Goal: Task Accomplishment & Management: Use online tool/utility

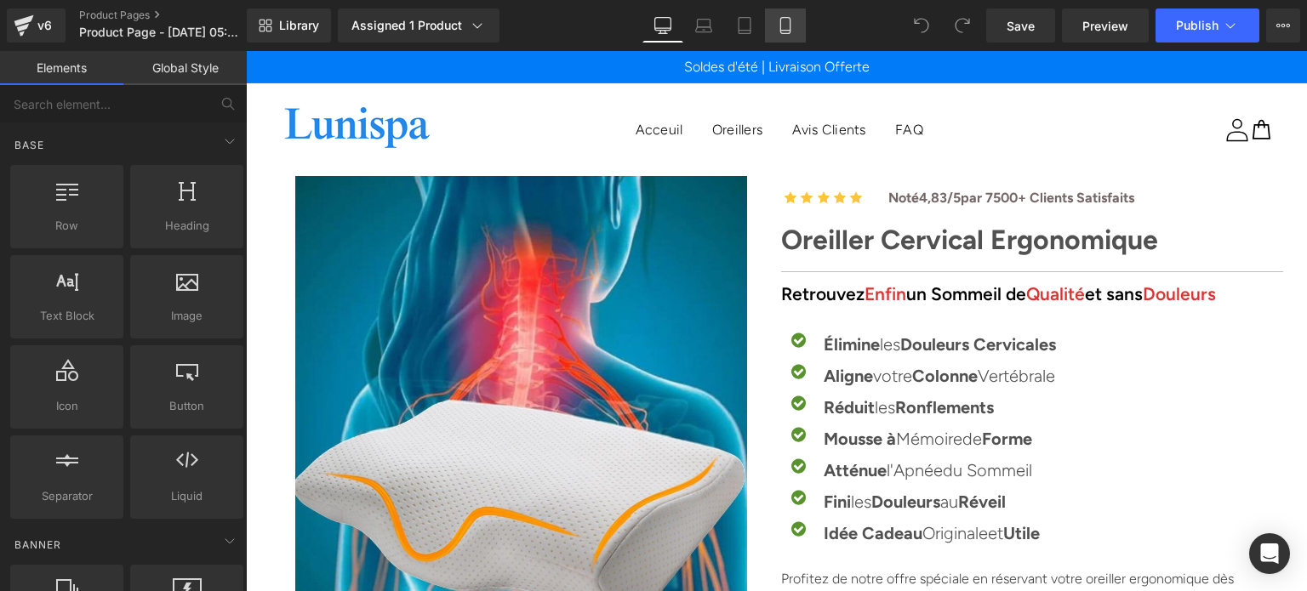
click at [794, 25] on link "Mobile" at bounding box center [785, 26] width 41 height 34
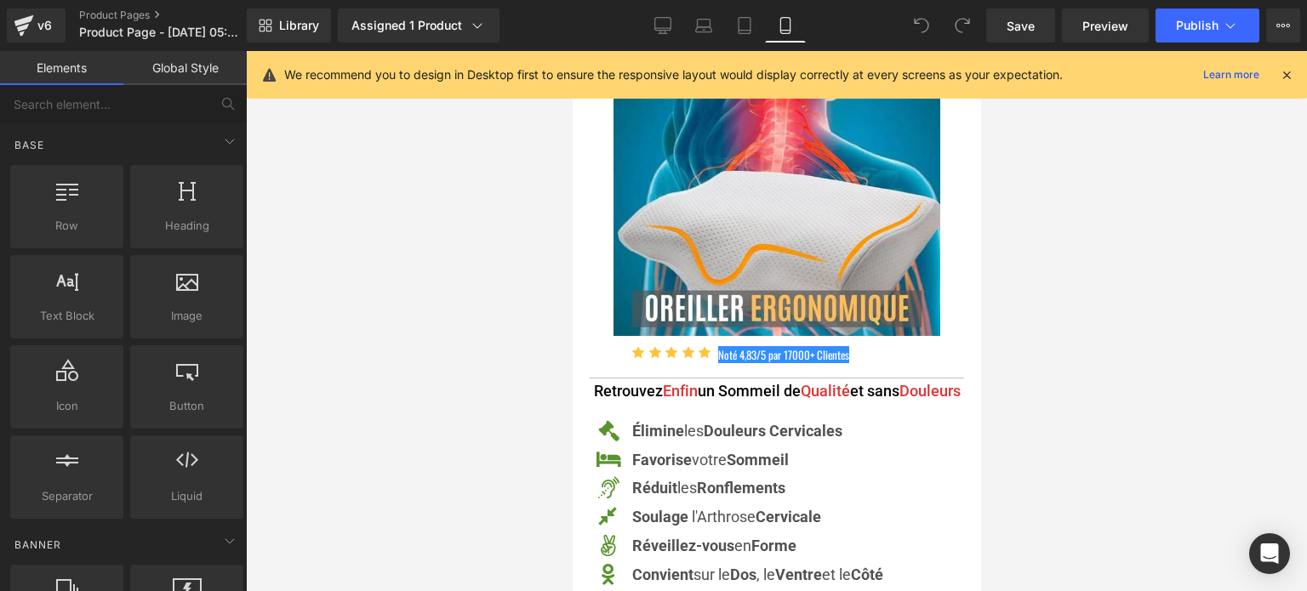
scroll to position [85, 0]
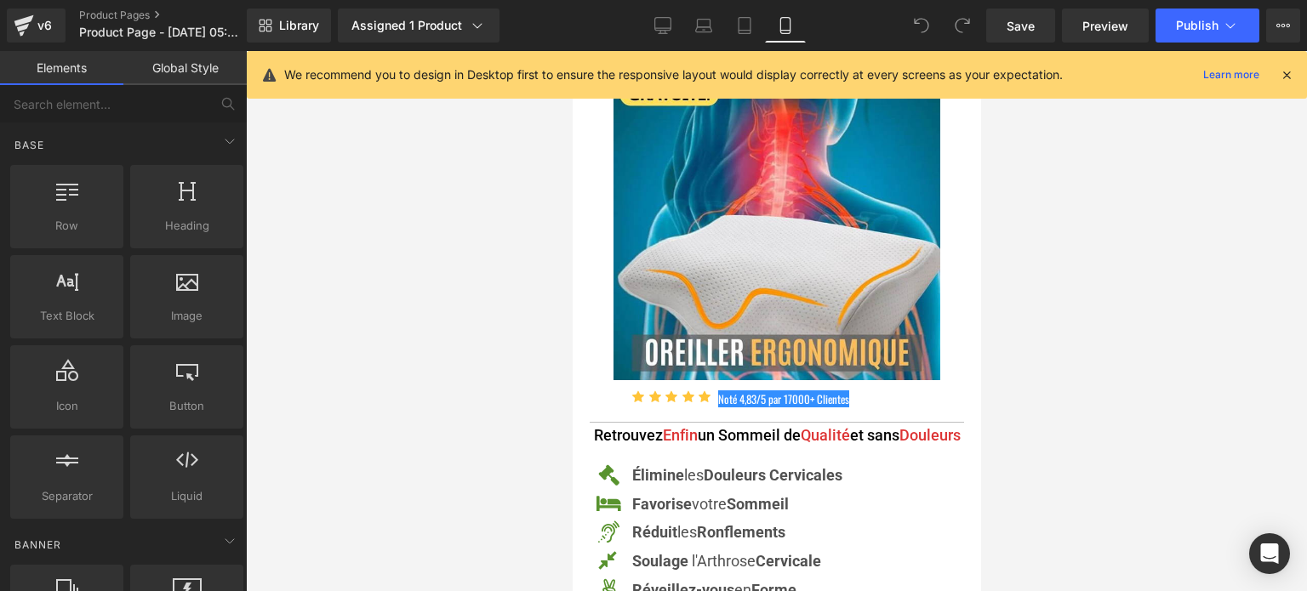
click at [1070, 295] on div at bounding box center [776, 321] width 1061 height 540
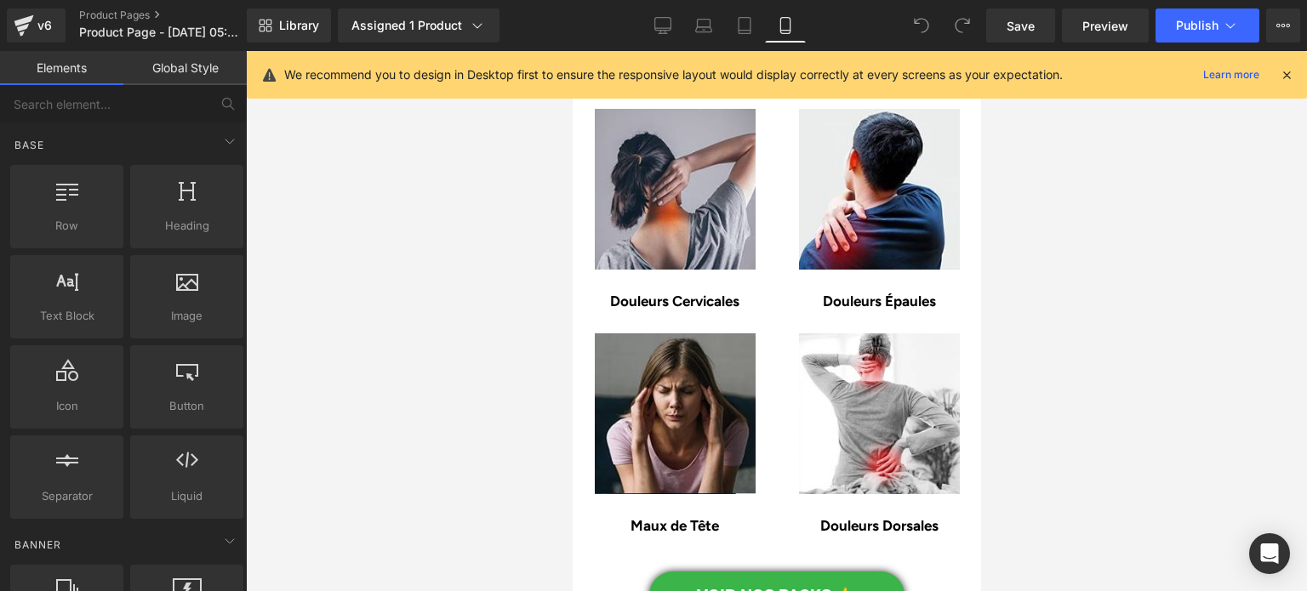
scroll to position [1276, 0]
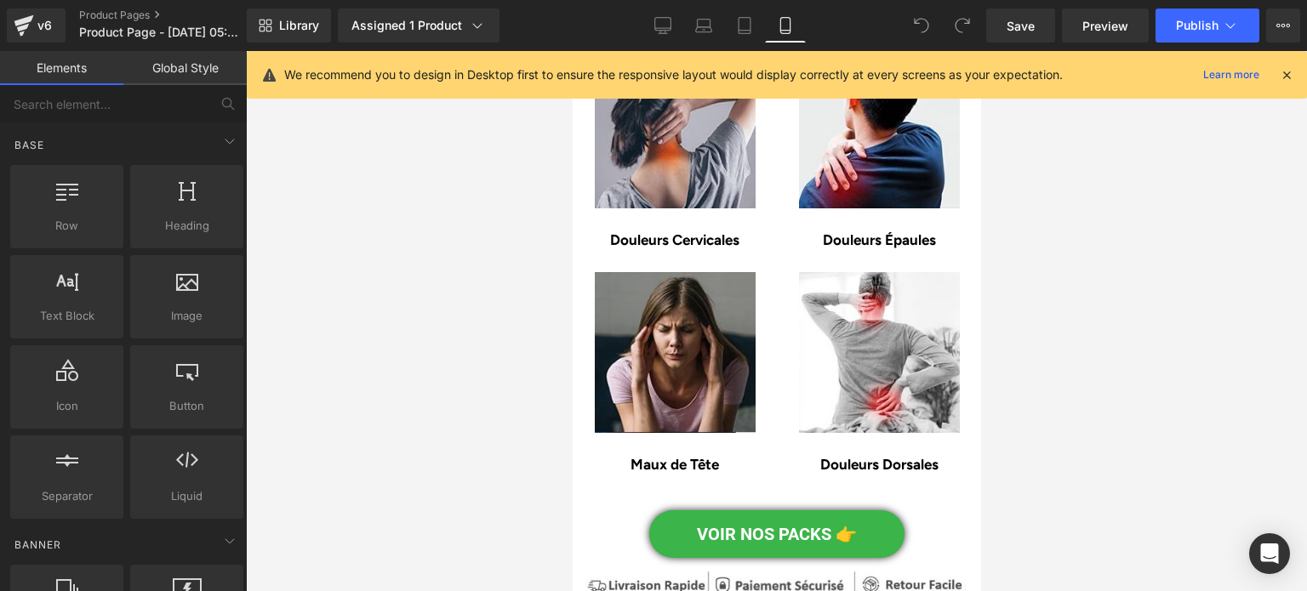
click at [429, 293] on div at bounding box center [776, 321] width 1061 height 540
click at [1289, 75] on icon at bounding box center [1286, 74] width 15 height 15
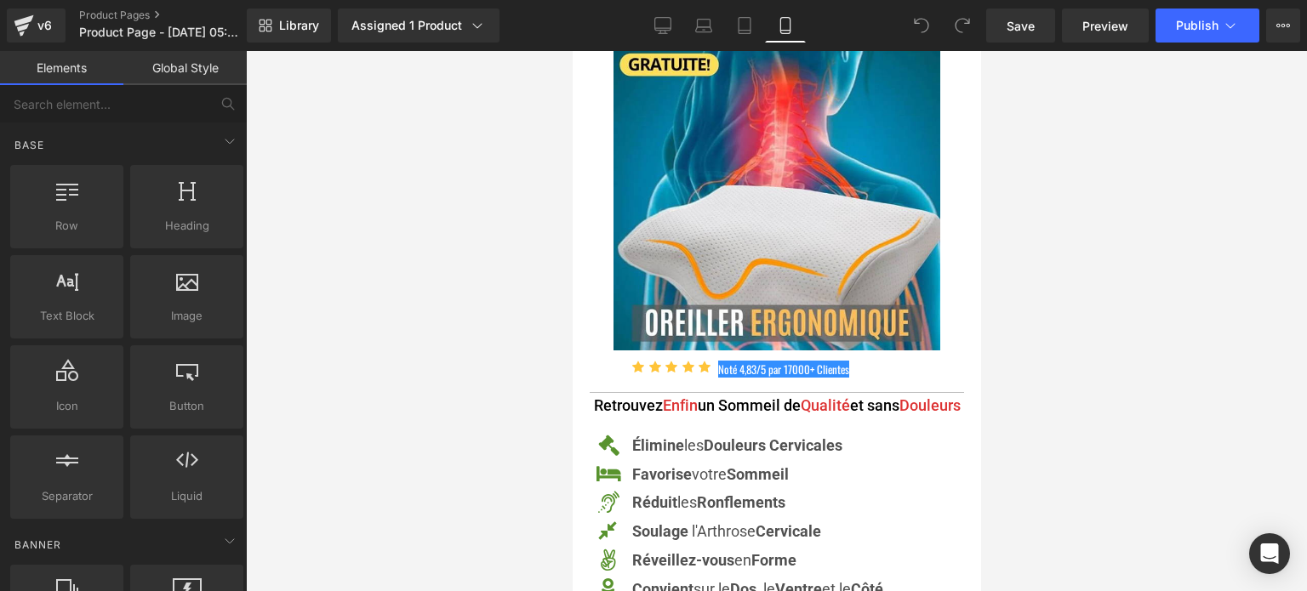
scroll to position [0, 0]
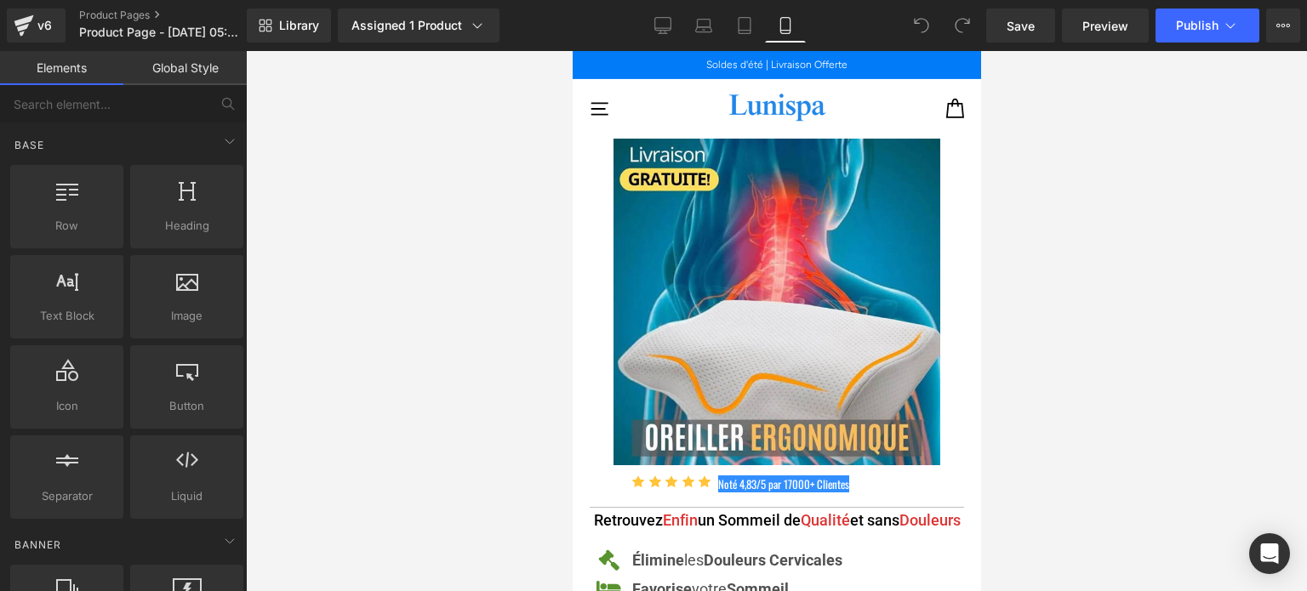
drag, startPoint x: 974, startPoint y: 103, endPoint x: 1545, endPoint y: 101, distance: 570.8
click at [106, 14] on link "Product Pages" at bounding box center [177, 16] width 196 height 14
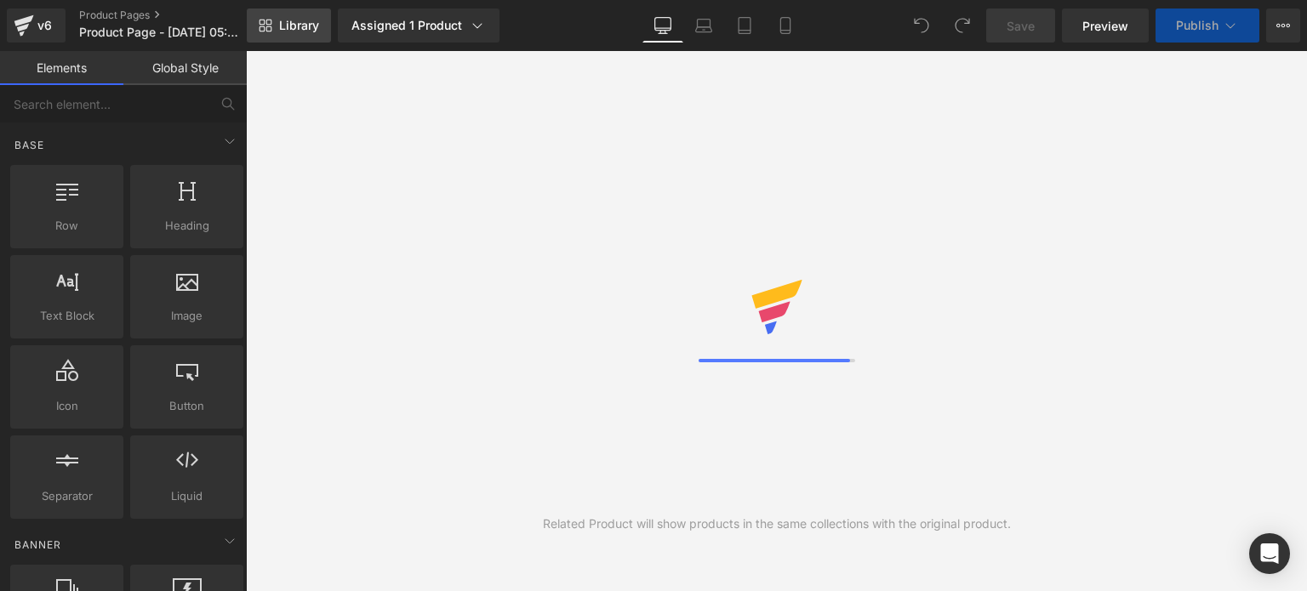
click at [297, 24] on span "Library" at bounding box center [299, 25] width 40 height 15
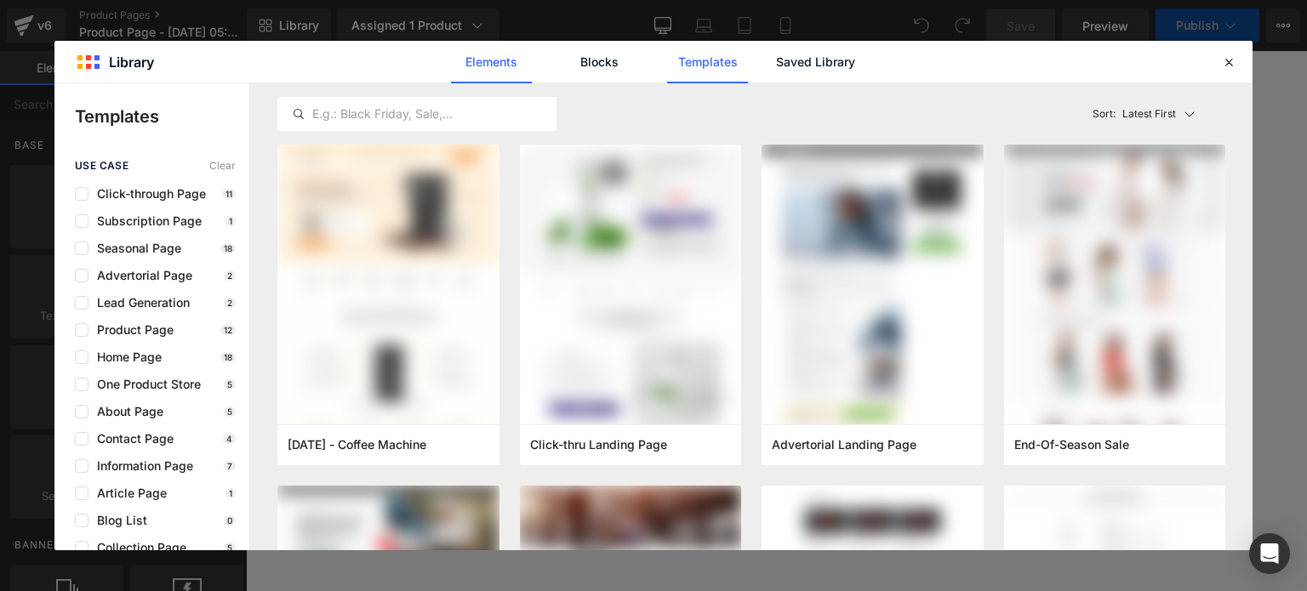
click at [817, 57] on link "Saved Library" at bounding box center [815, 62] width 81 height 43
click at [812, 60] on link "Saved Library" at bounding box center [815, 62] width 81 height 43
click at [805, 63] on link "Saved Library" at bounding box center [815, 62] width 81 height 43
click at [806, 70] on link "Saved Library" at bounding box center [815, 62] width 81 height 43
click at [808, 54] on link "Saved Library" at bounding box center [815, 62] width 81 height 43
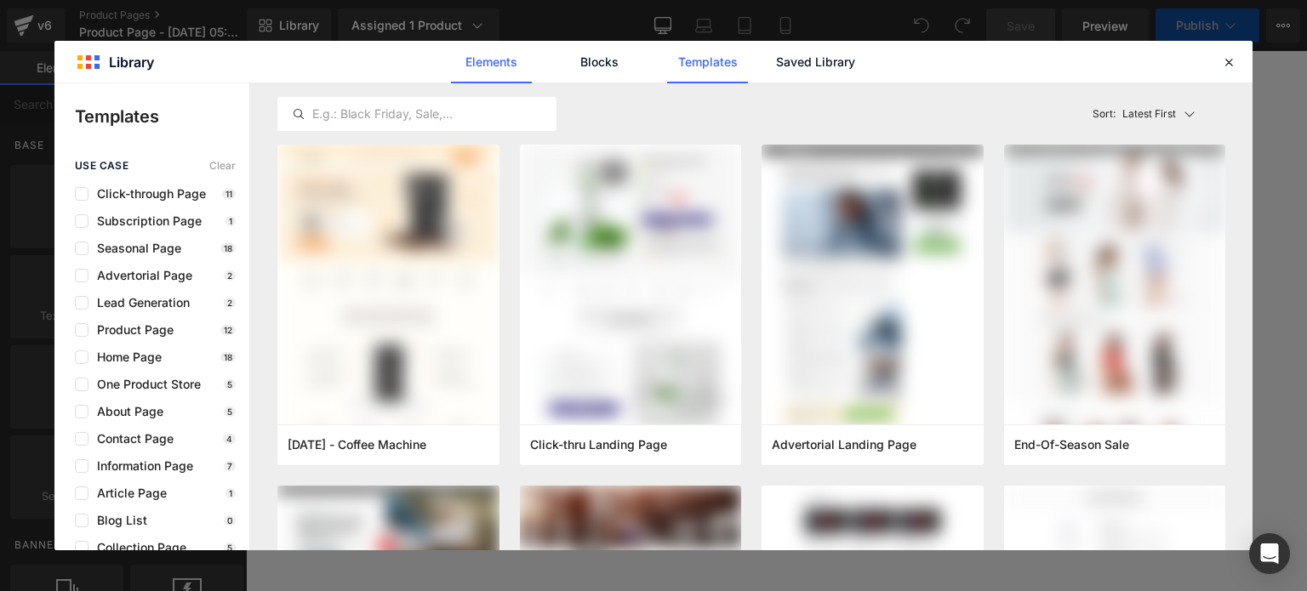
click at [810, 56] on link "Saved Library" at bounding box center [815, 62] width 81 height 43
click at [837, 67] on link "Saved Library" at bounding box center [815, 62] width 81 height 43
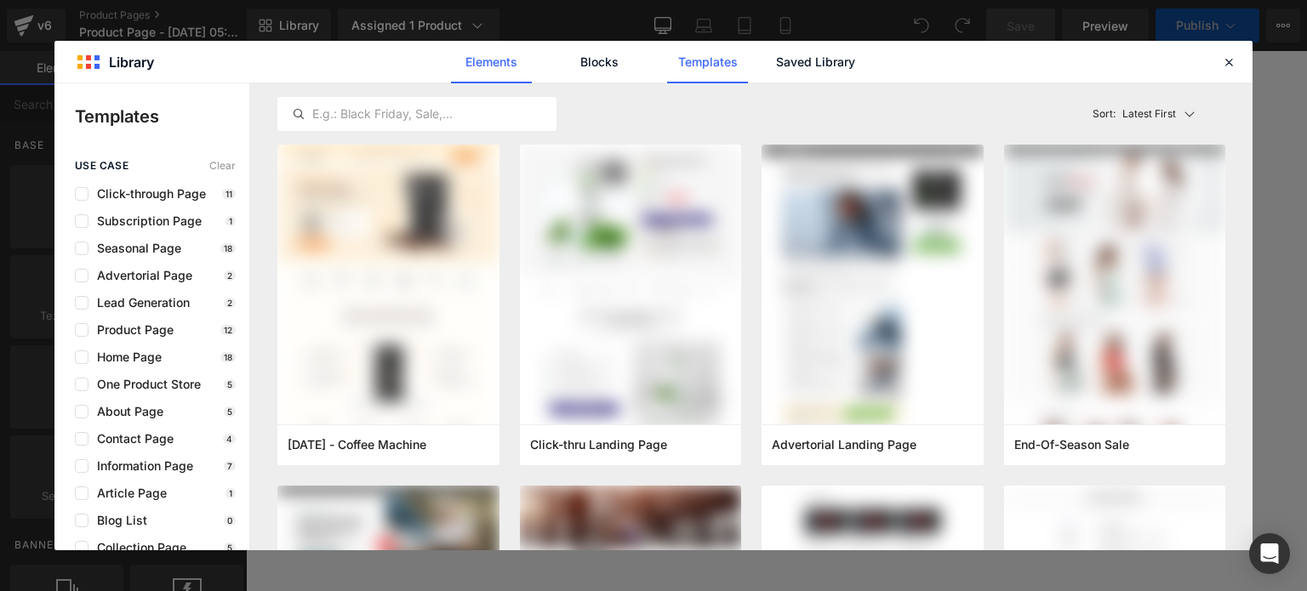
click at [490, 68] on link "Elements" at bounding box center [491, 62] width 81 height 43
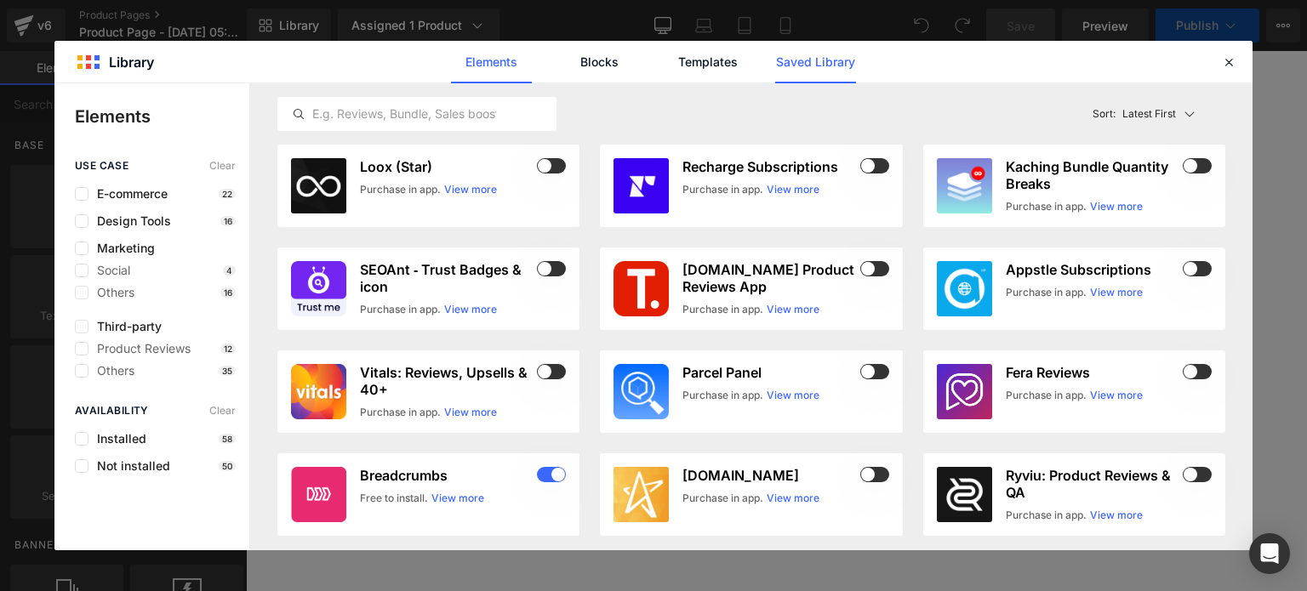
click at [841, 61] on link "Saved Library" at bounding box center [815, 62] width 81 height 43
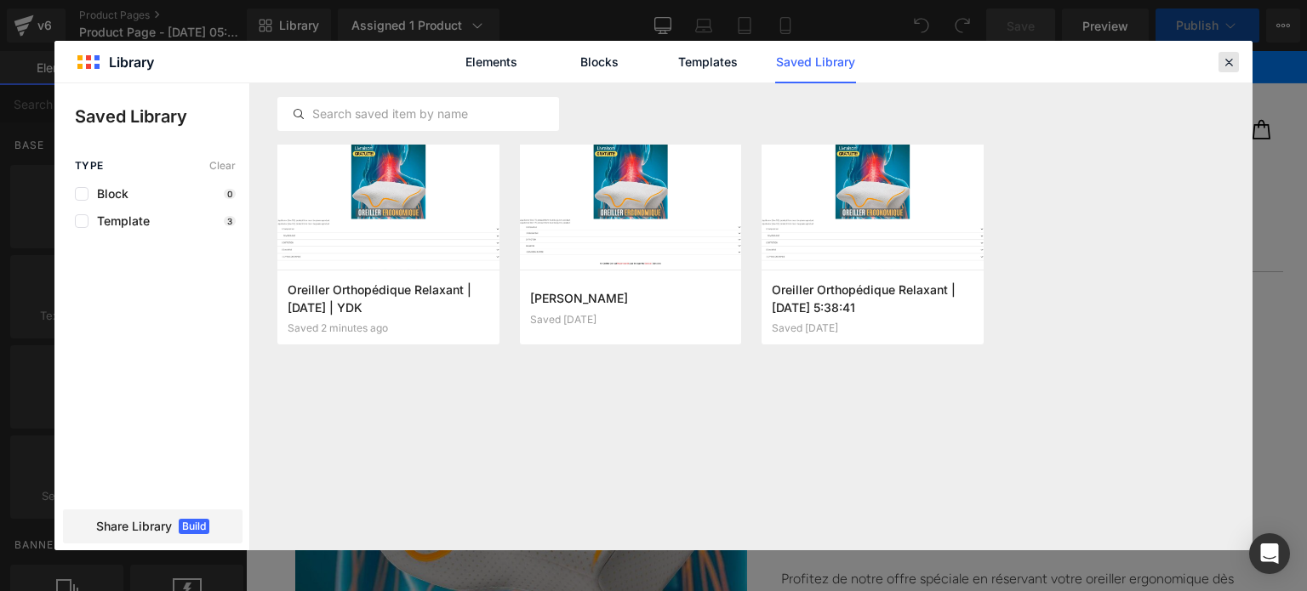
click at [1225, 60] on icon at bounding box center [1228, 61] width 15 height 15
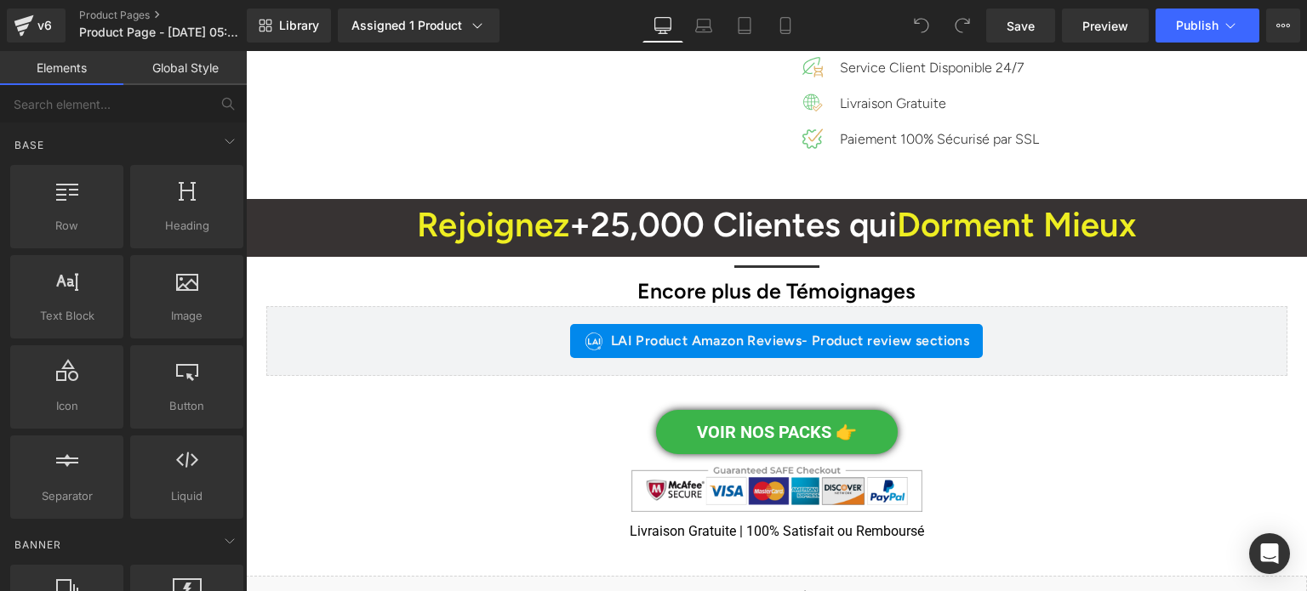
scroll to position [13492, 0]
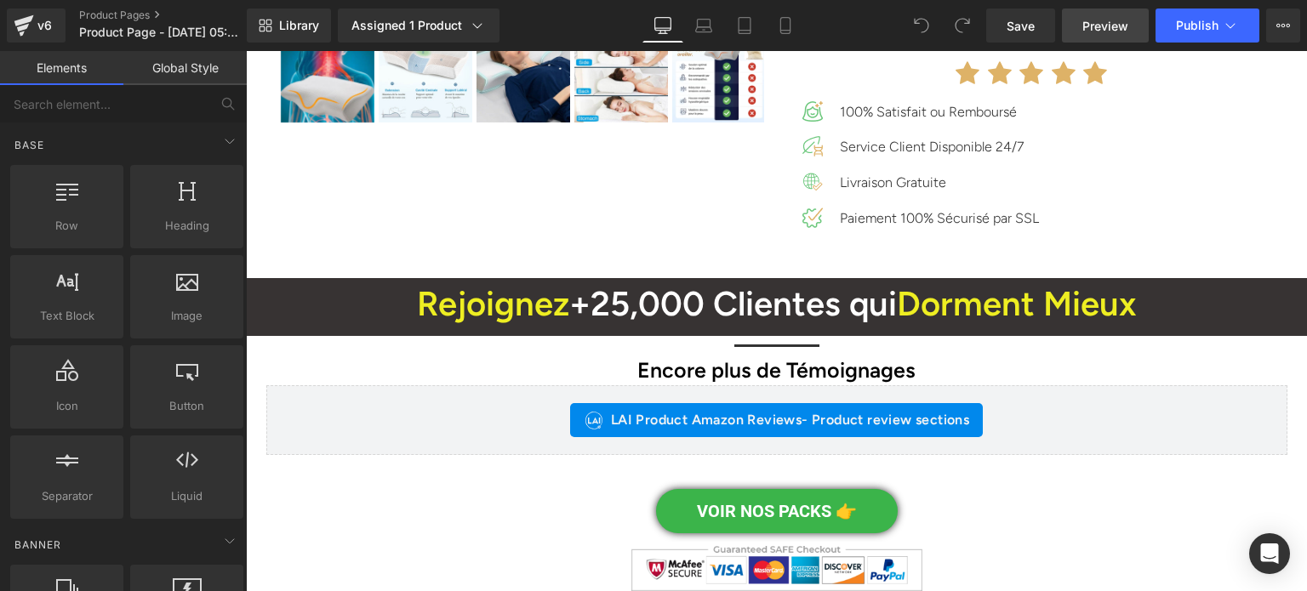
click at [1121, 26] on span "Preview" at bounding box center [1105, 26] width 46 height 18
